Goal: Task Accomplishment & Management: Use online tool/utility

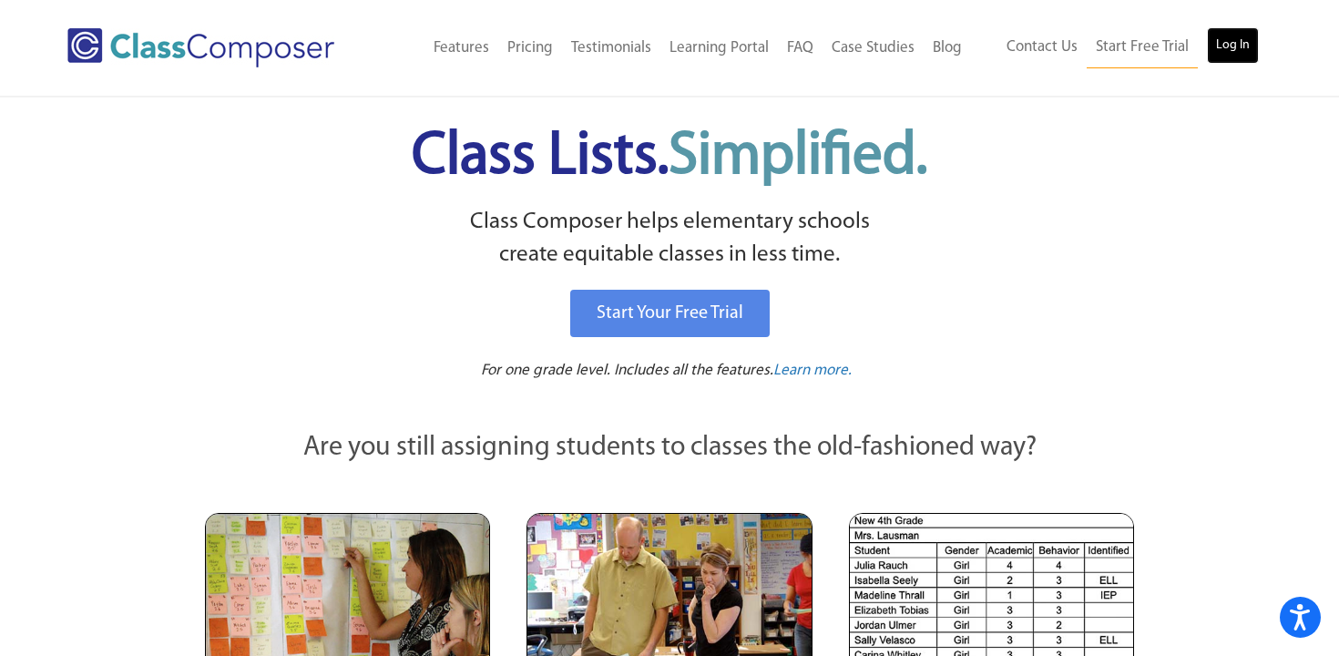
click at [1244, 37] on link "Log In" at bounding box center [1232, 45] width 52 height 36
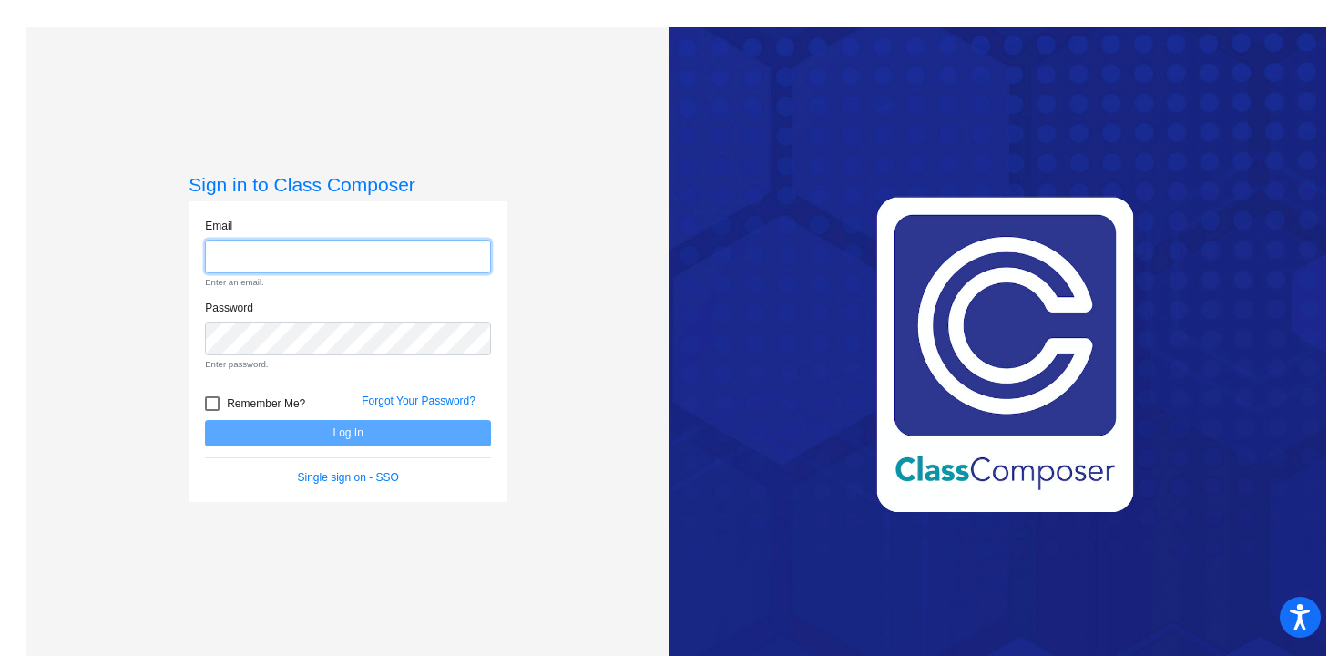
type input "[EMAIL_ADDRESS][DOMAIN_NAME]"
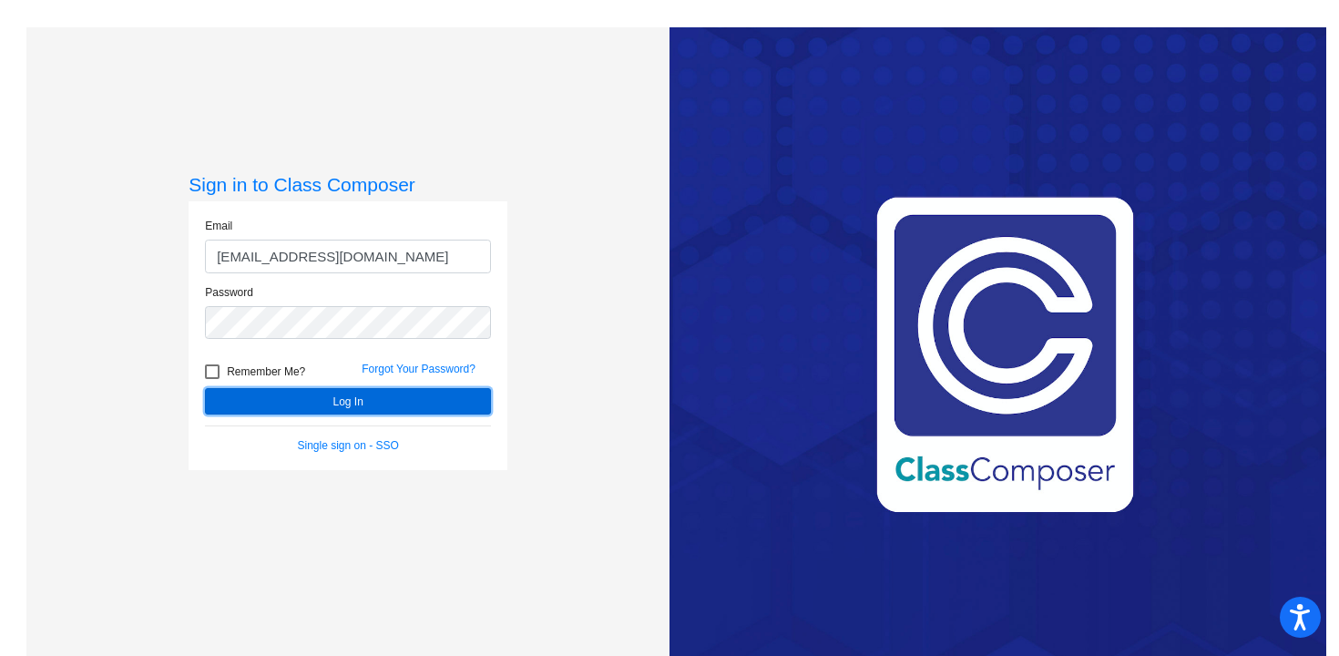
click at [351, 409] on button "Log In" at bounding box center [348, 401] width 286 height 26
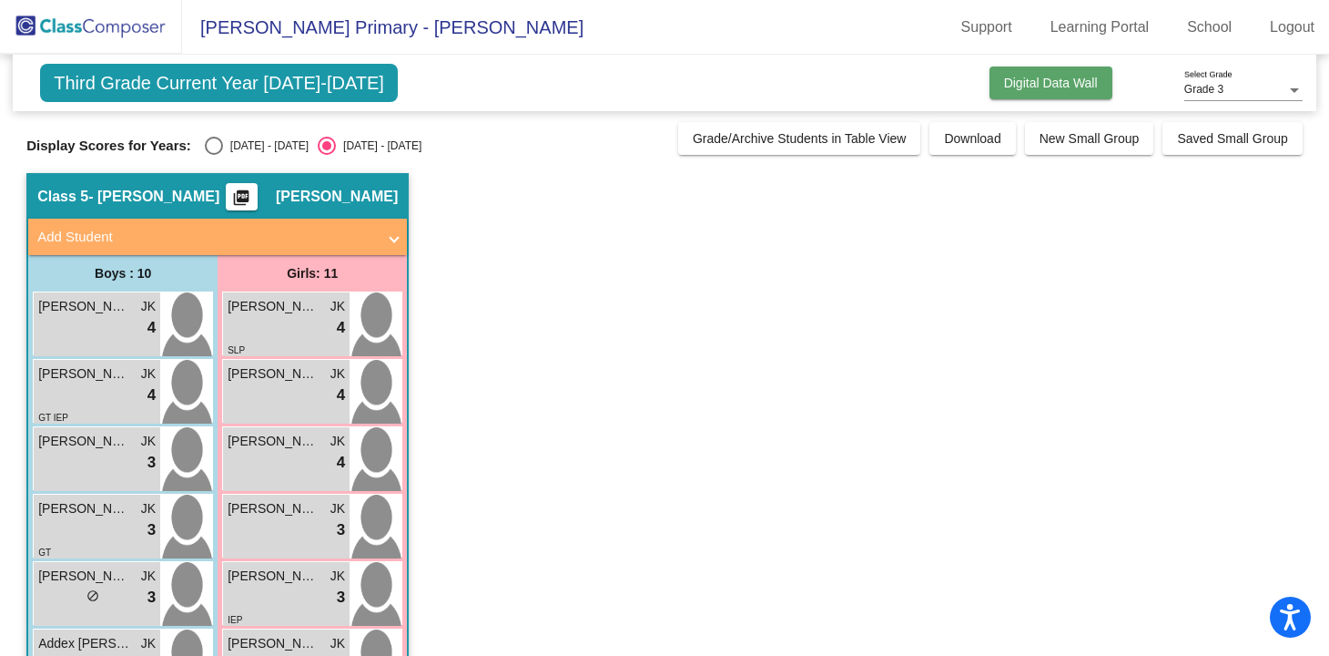
click at [1032, 85] on span "Digital Data Wall" at bounding box center [1051, 83] width 94 height 15
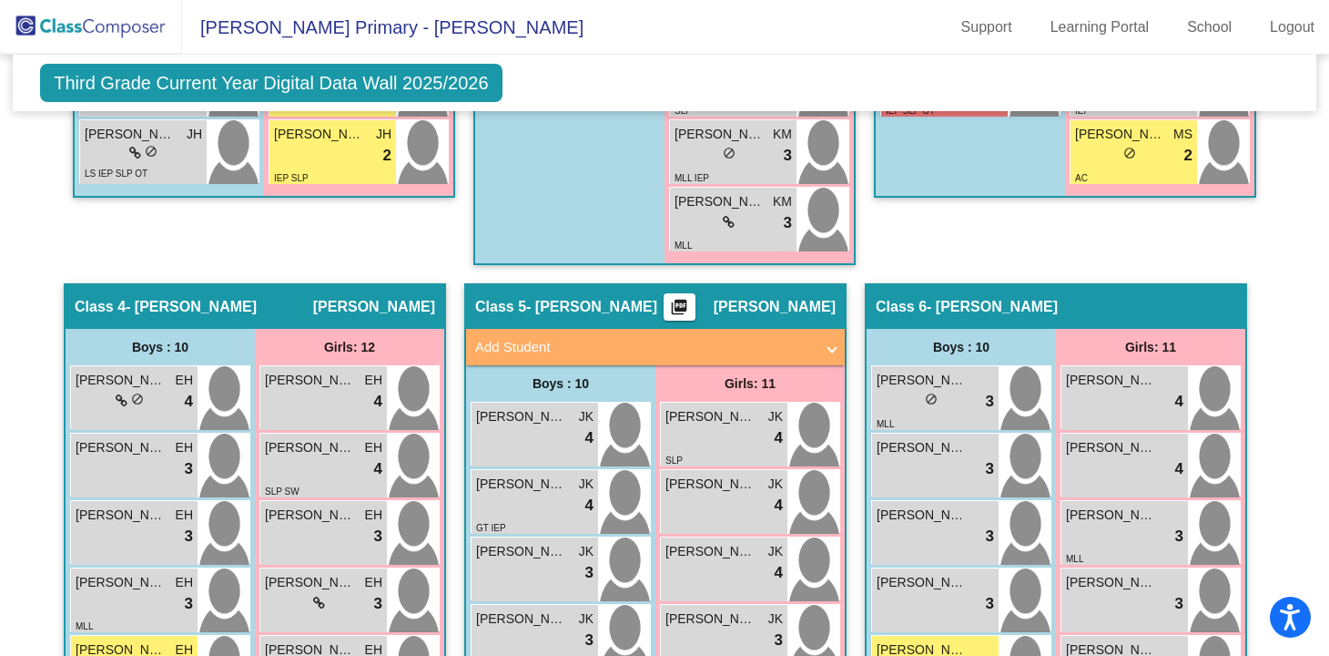
scroll to position [1190, 0]
